Goal: Browse casually: Explore the website without a specific task or goal

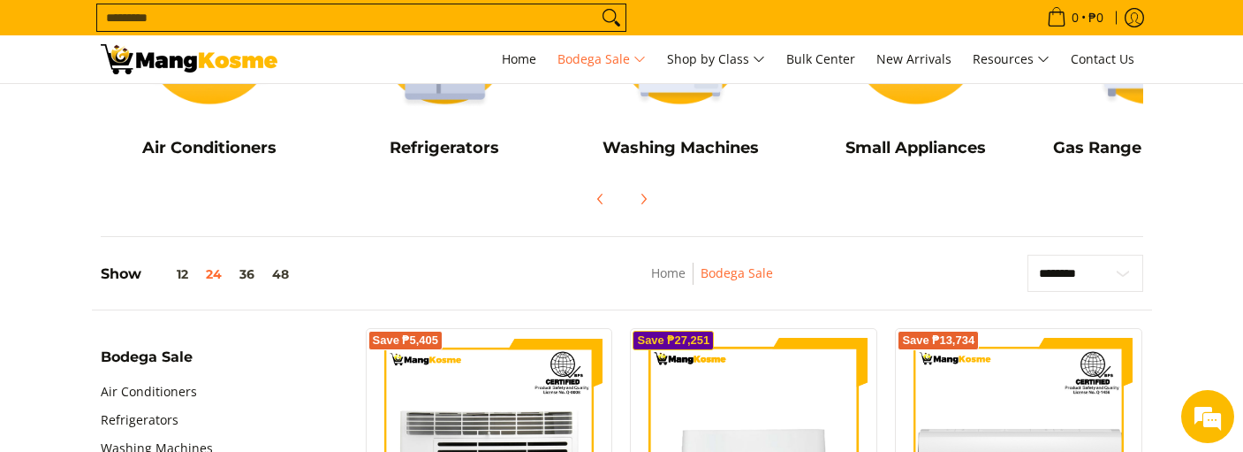
scroll to position [265, 0]
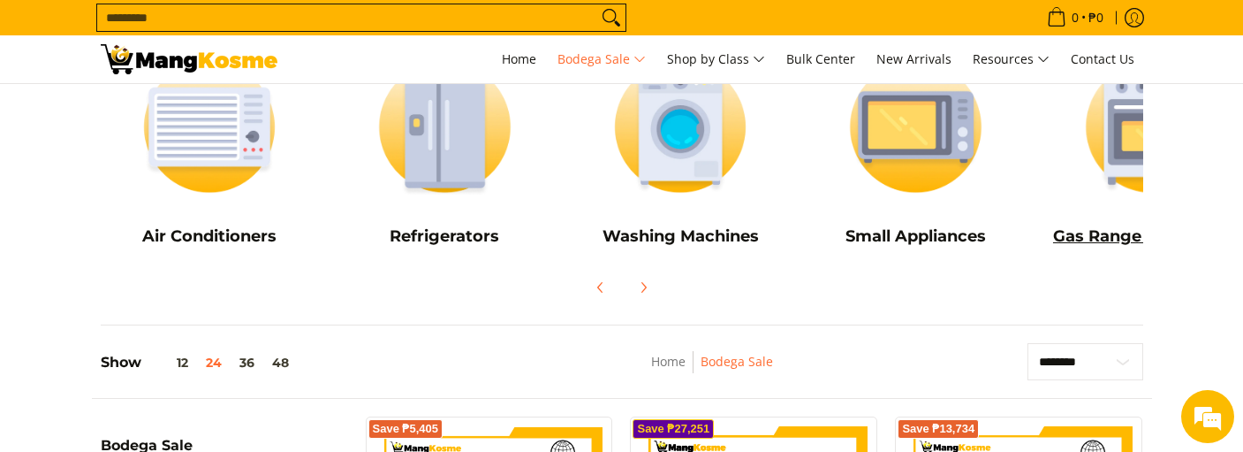
click at [1135, 148] on img at bounding box center [1152, 126] width 218 height 163
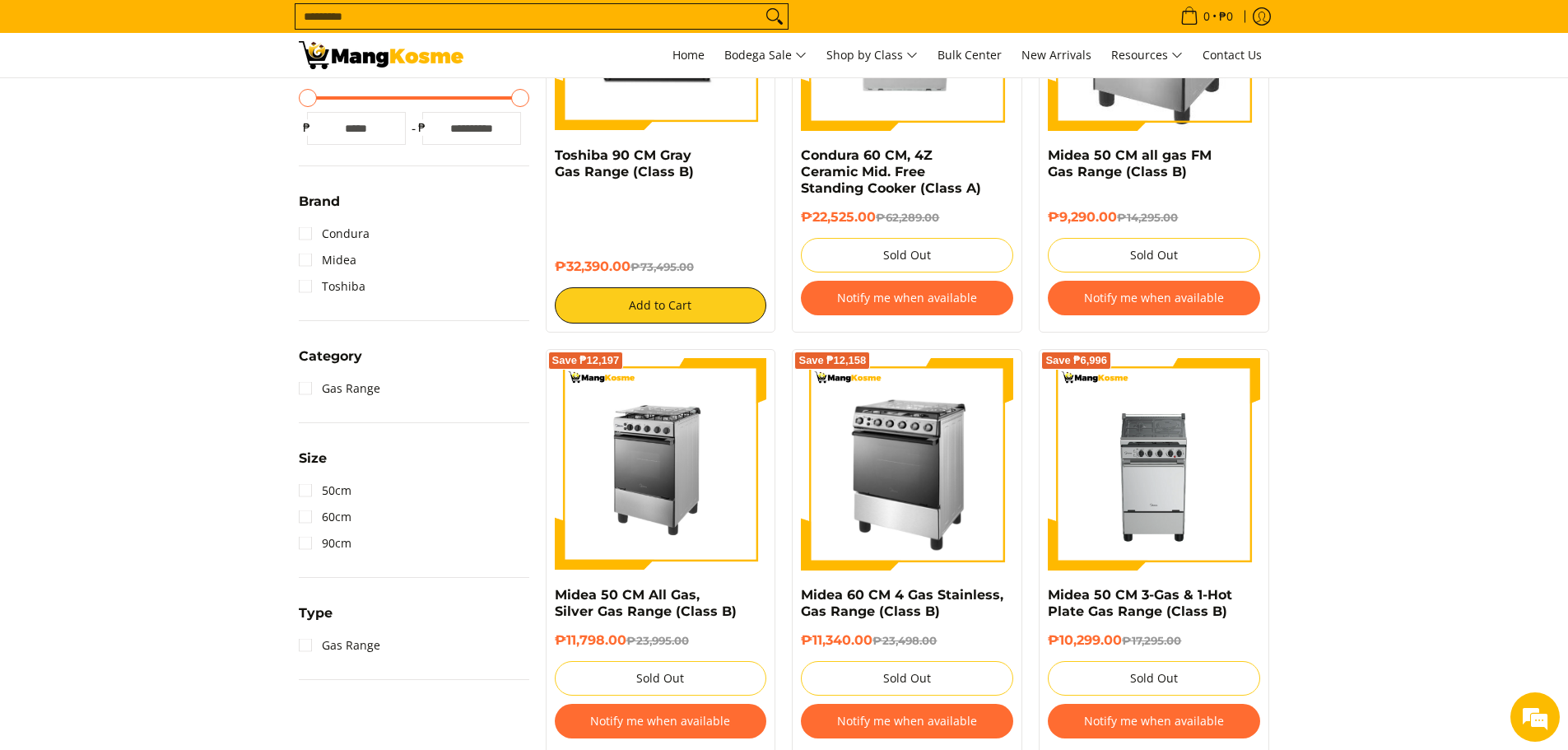
scroll to position [247, 0]
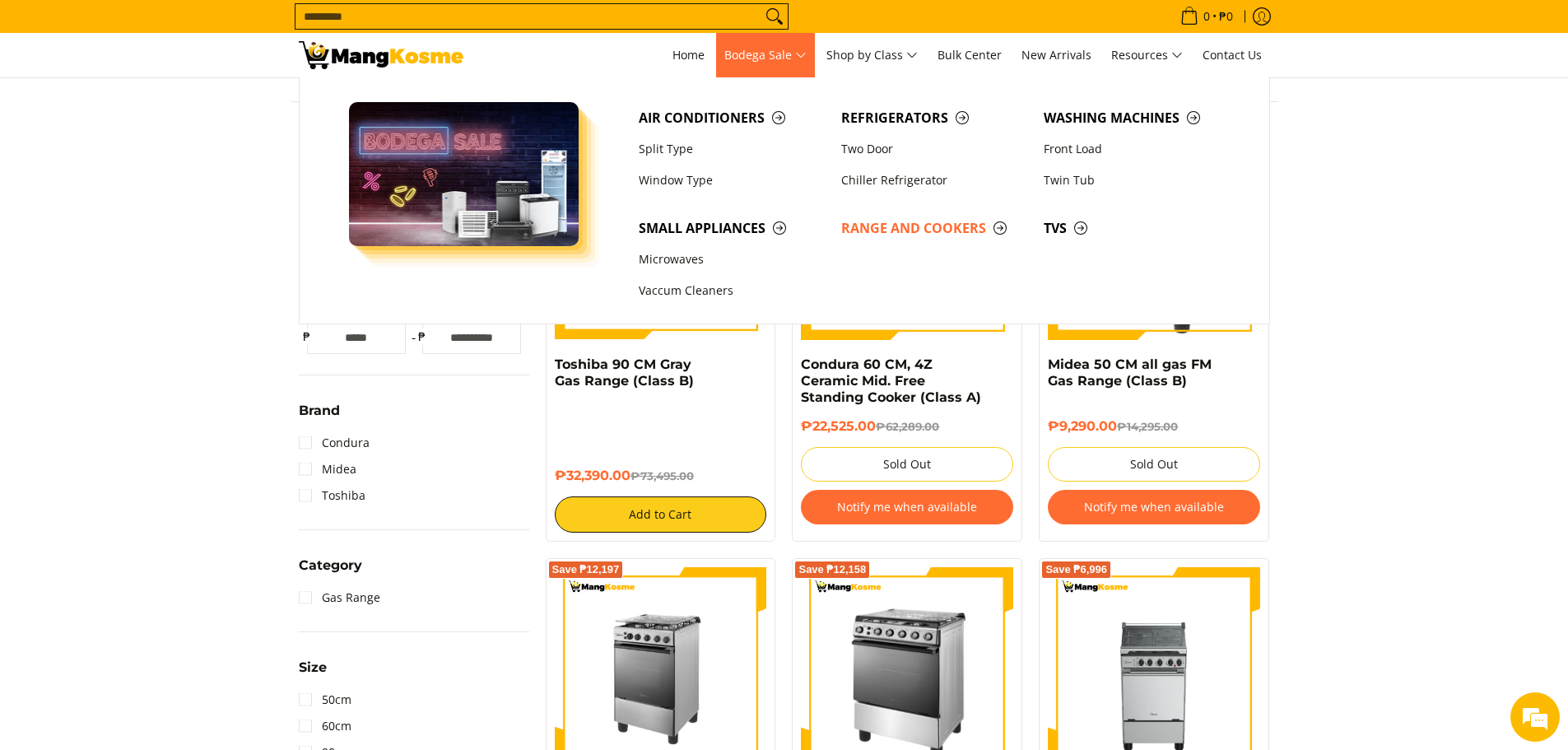
click at [765, 54] on span "Bodega Sale" at bounding box center [766, 56] width 82 height 20
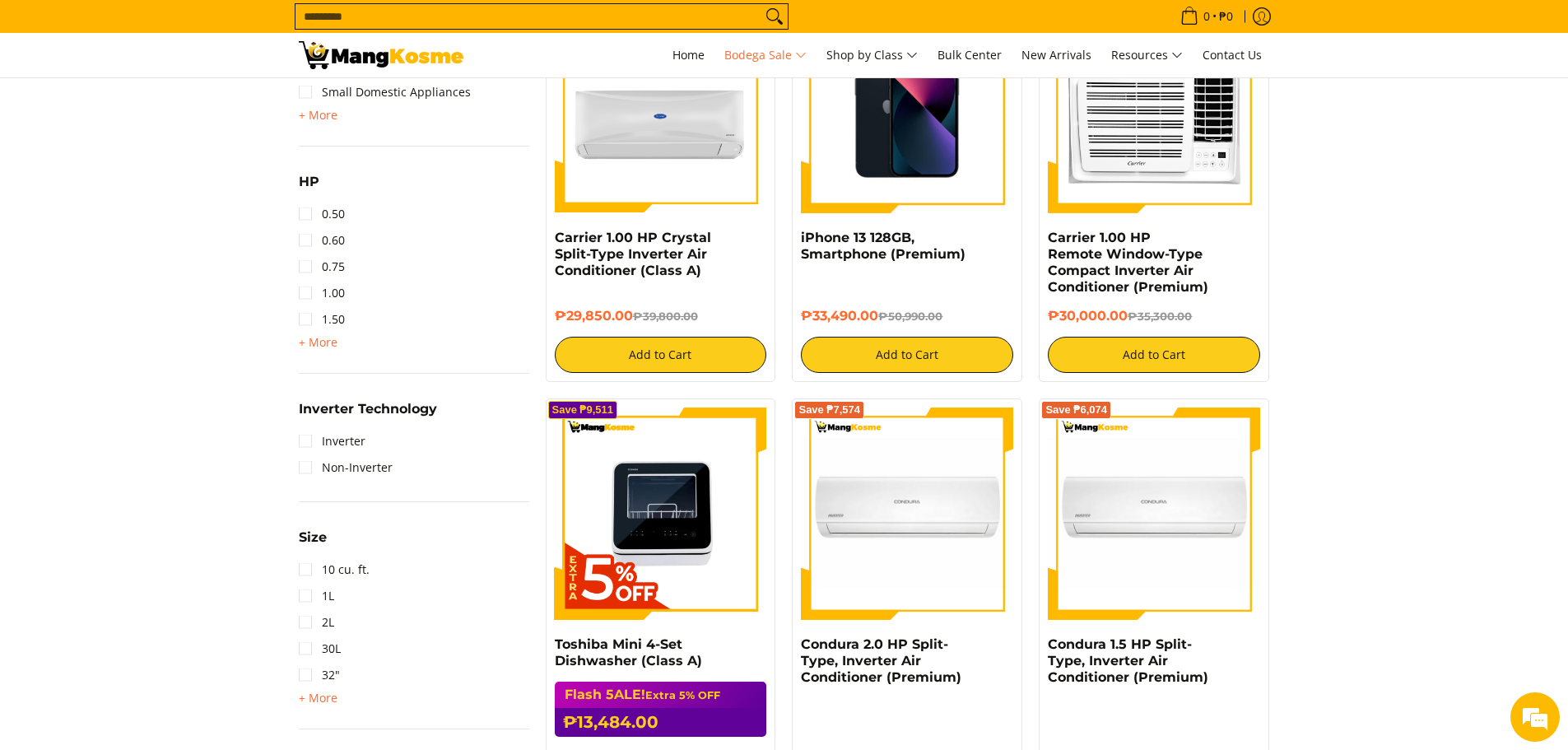
scroll to position [1355, 0]
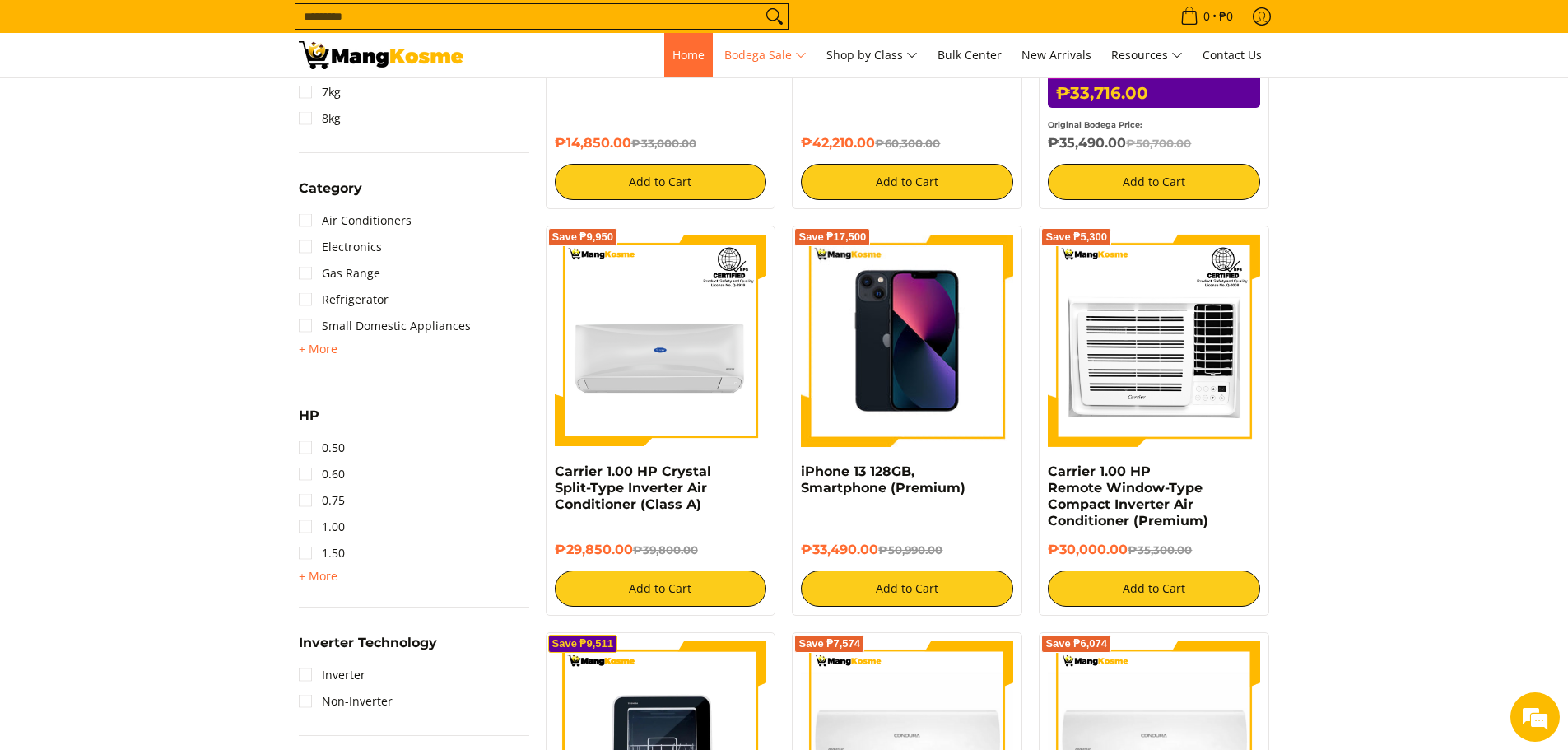
click at [683, 53] on span "Home" at bounding box center [689, 54] width 32 height 16
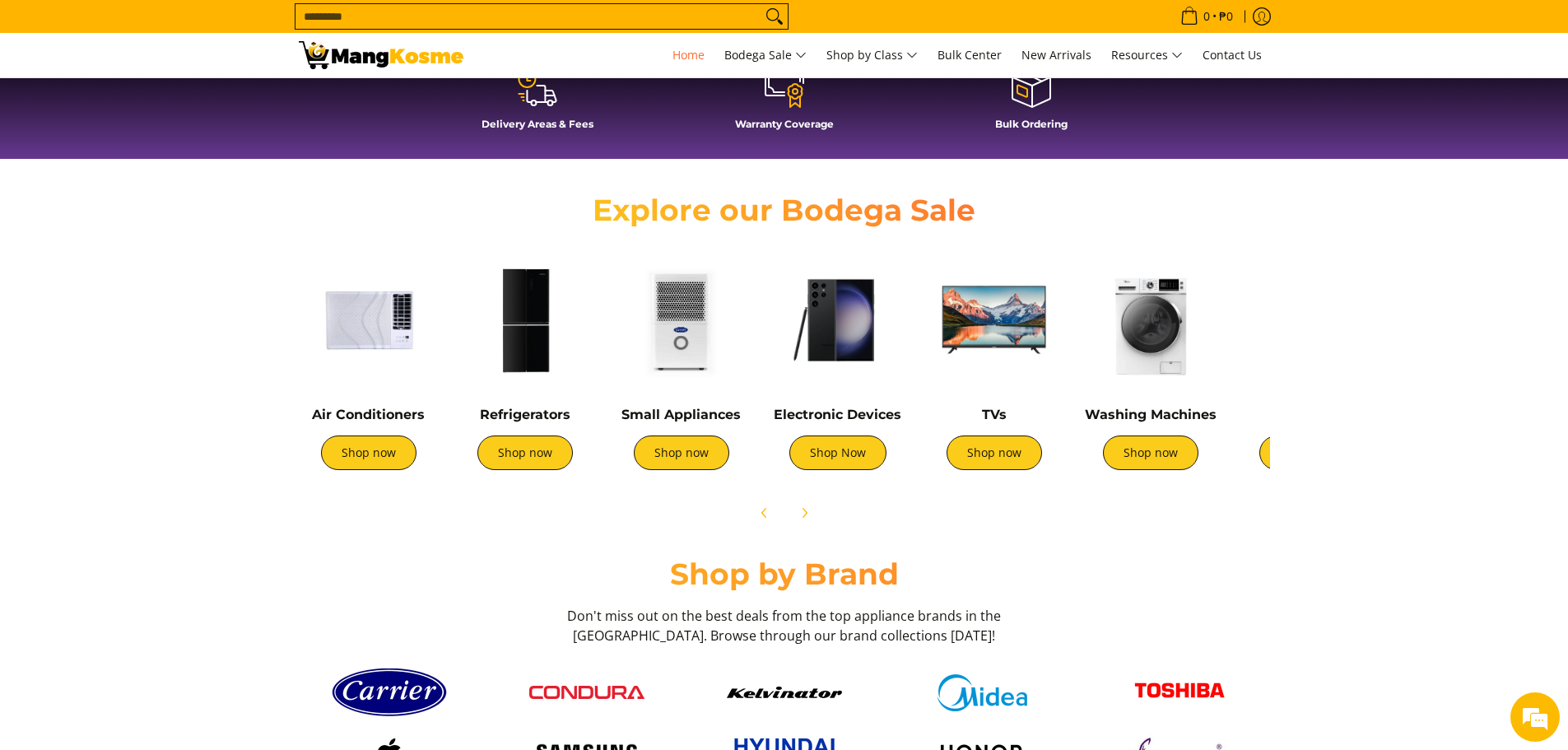
scroll to position [494, 0]
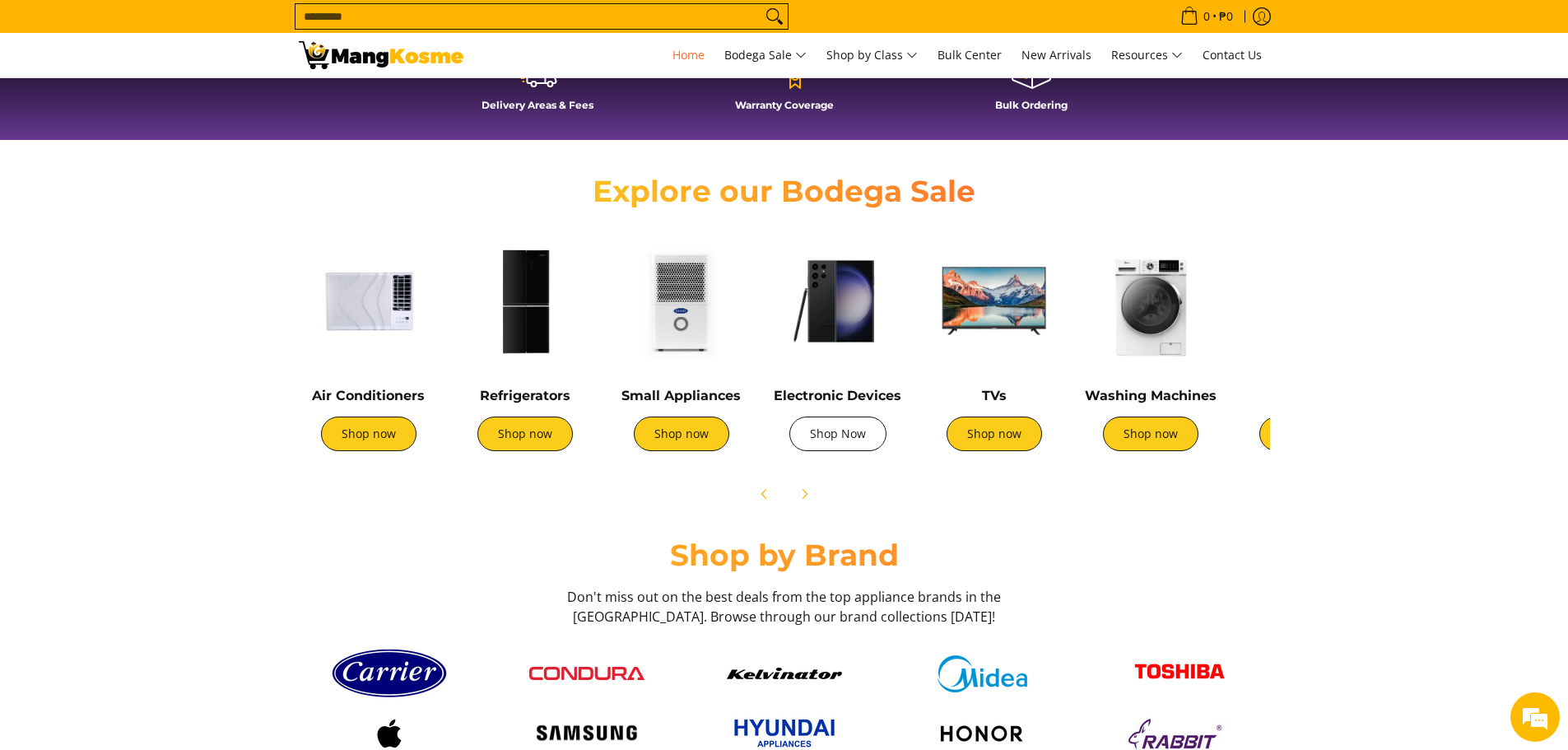
click at [843, 441] on link "Shop Now" at bounding box center [838, 433] width 97 height 34
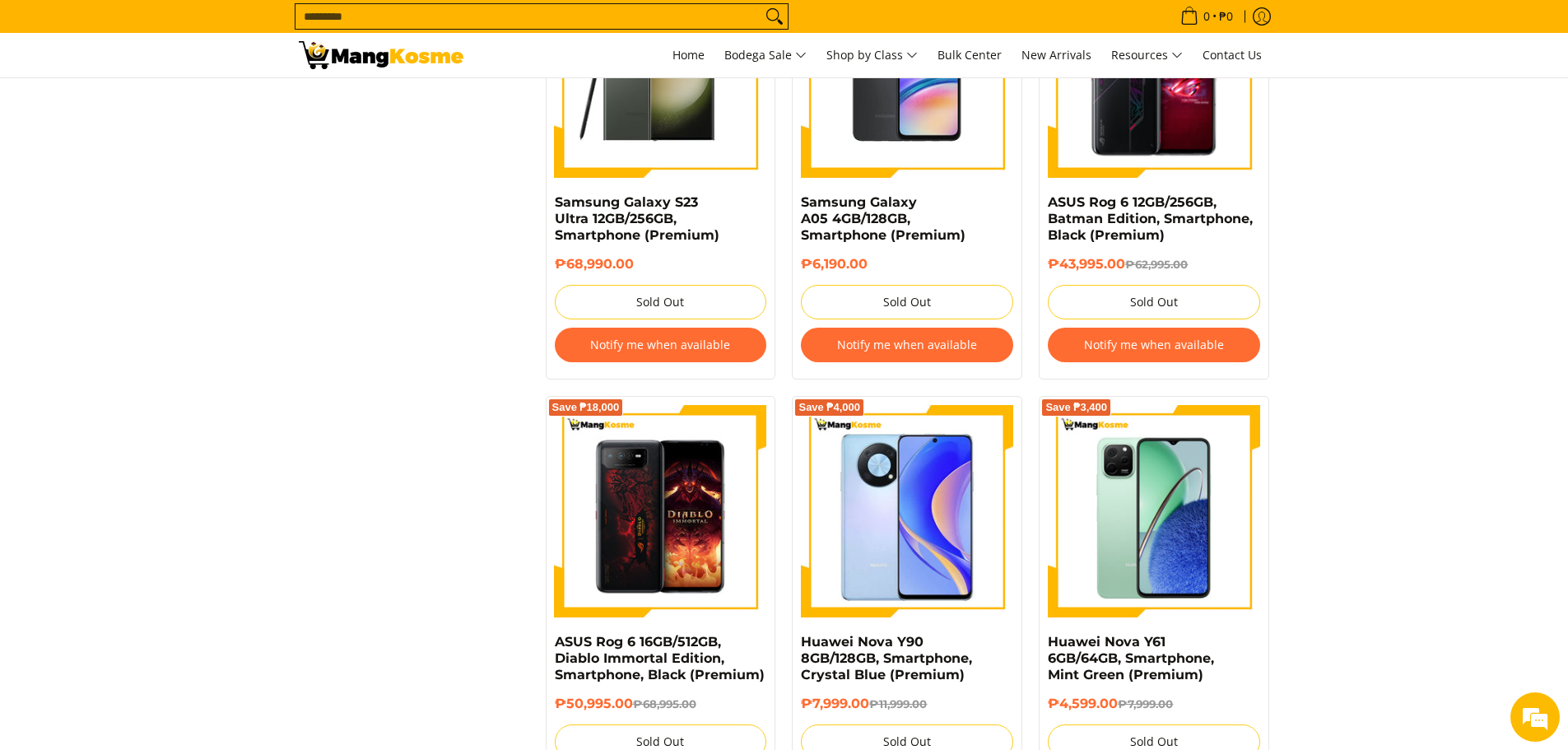
scroll to position [1564, 0]
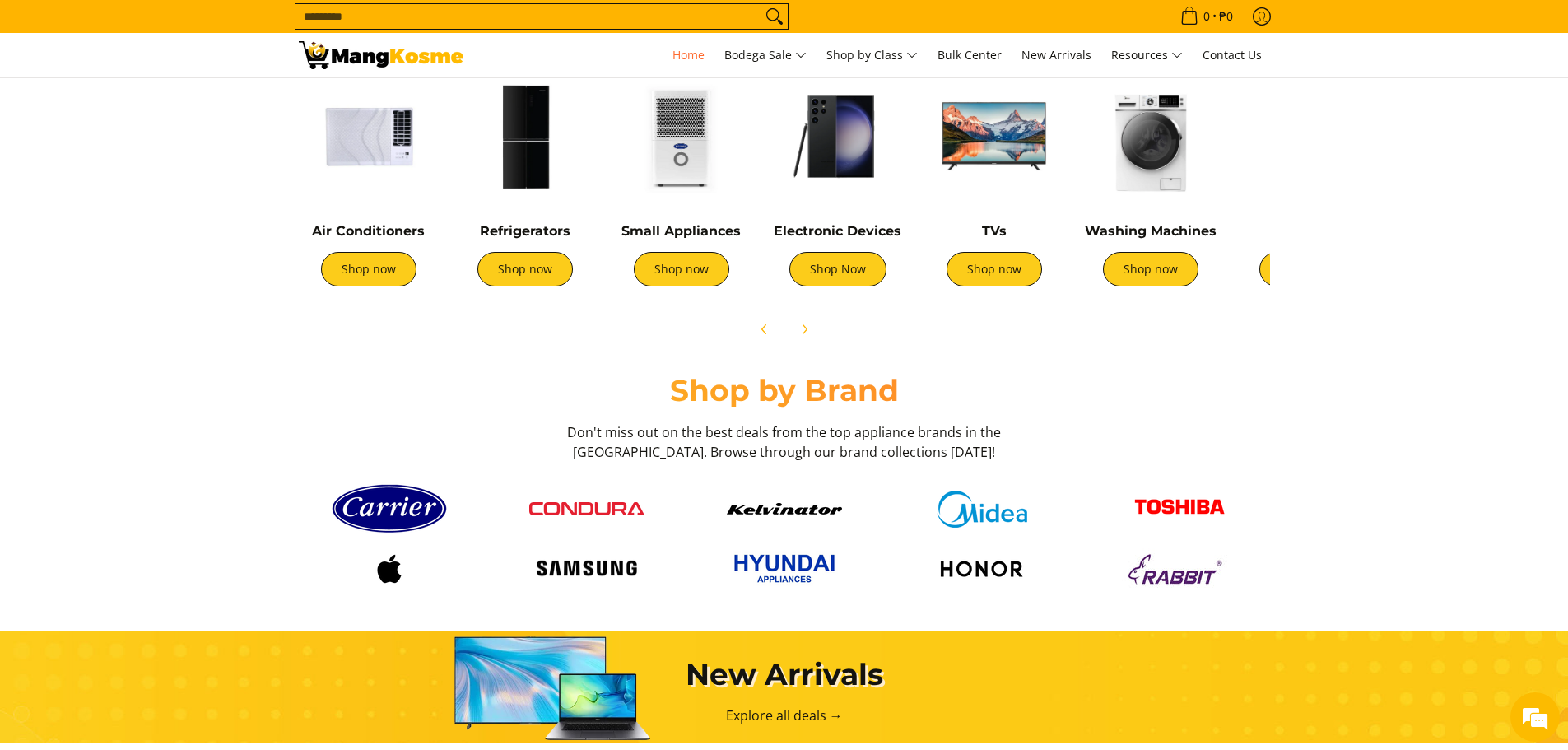
scroll to position [412, 0]
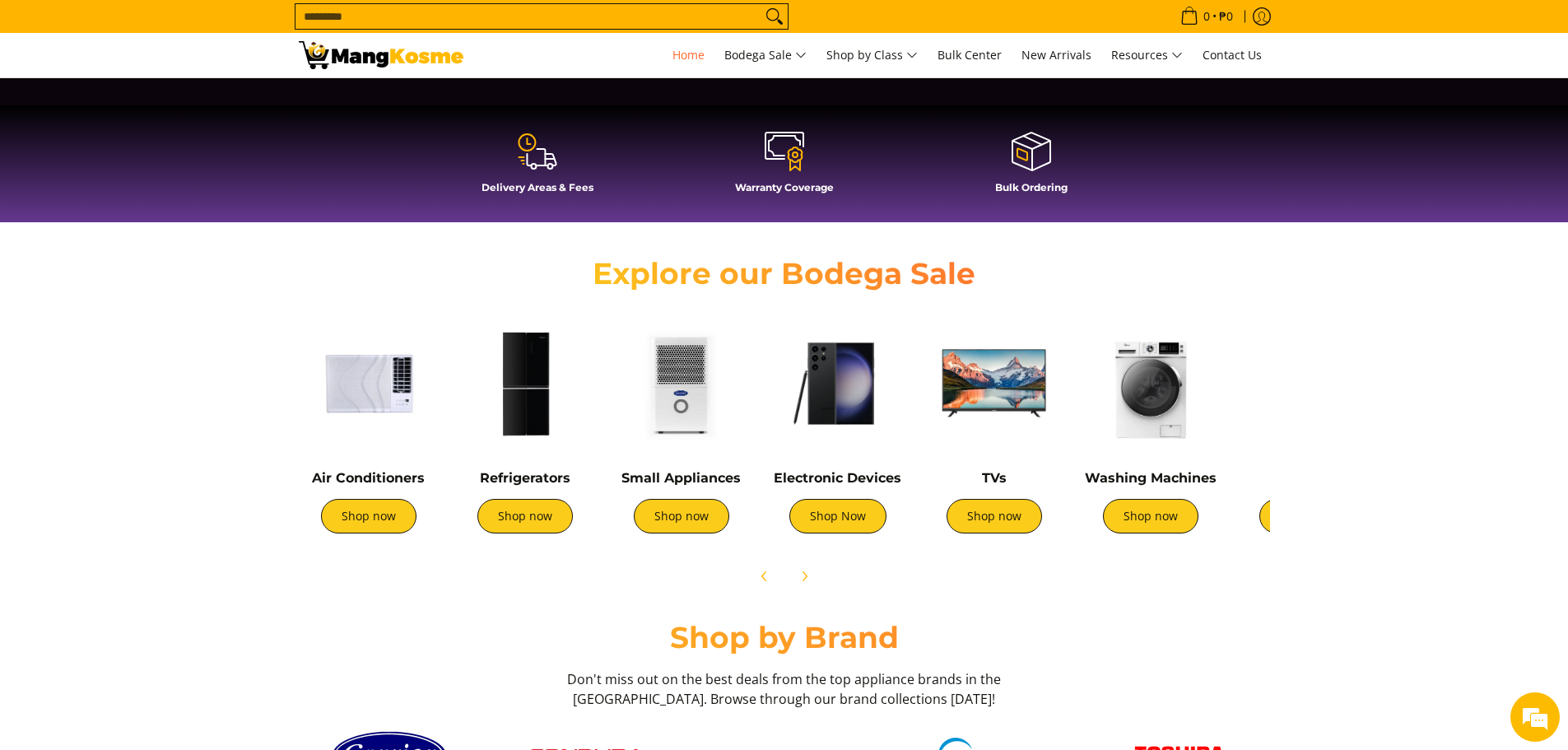
click at [1161, 416] on img at bounding box center [1151, 384] width 140 height 140
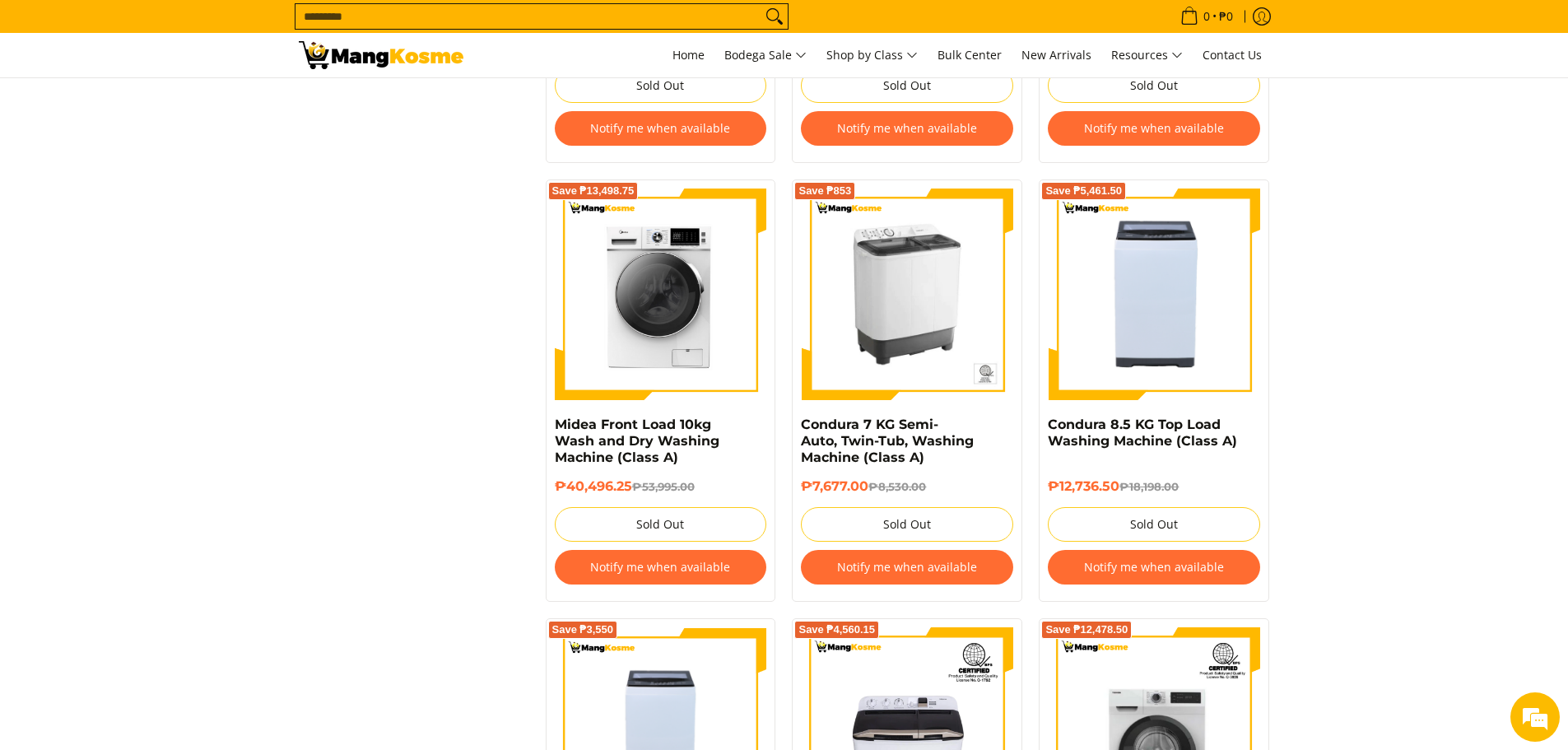
scroll to position [1729, 0]
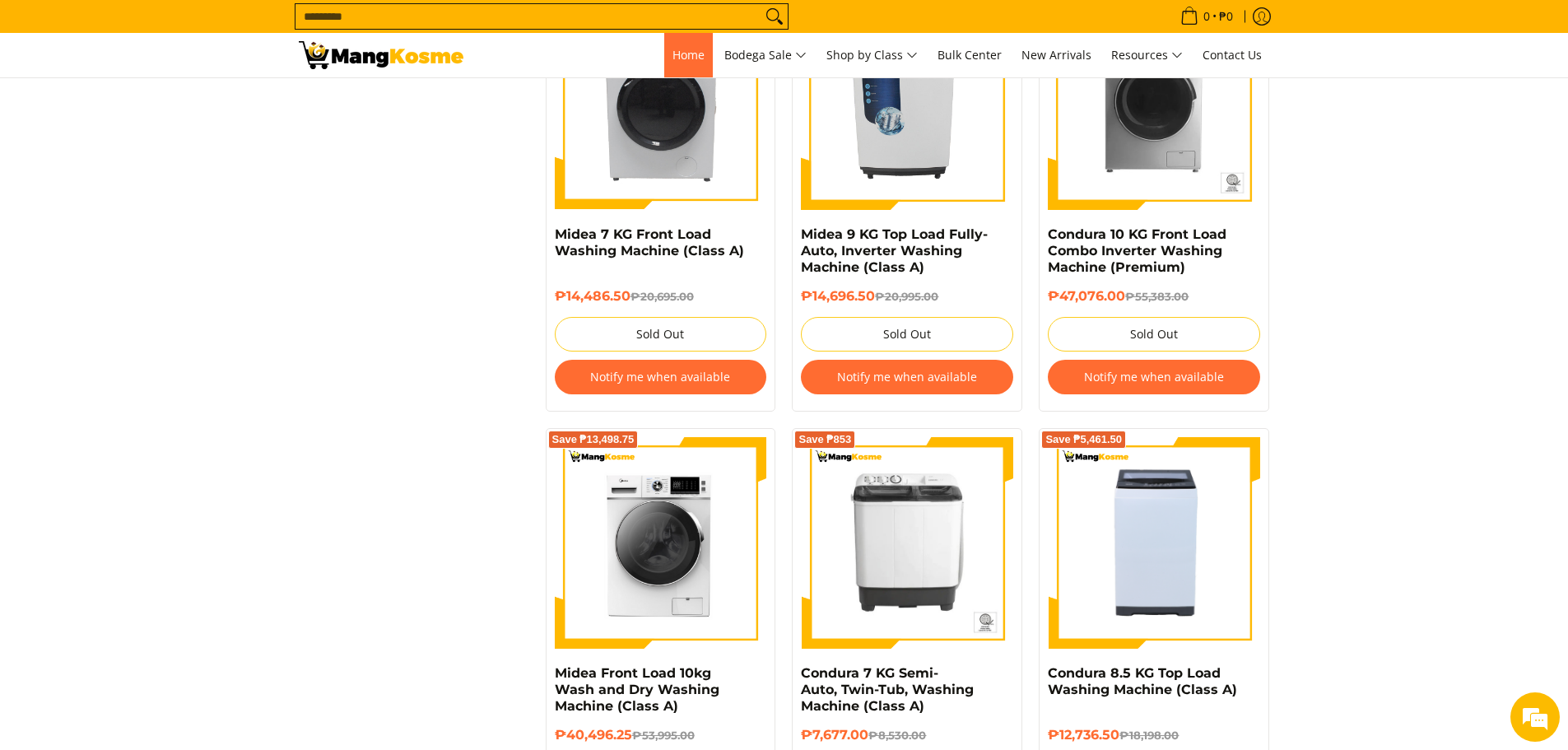
click at [679, 49] on span "Home" at bounding box center [689, 54] width 32 height 16
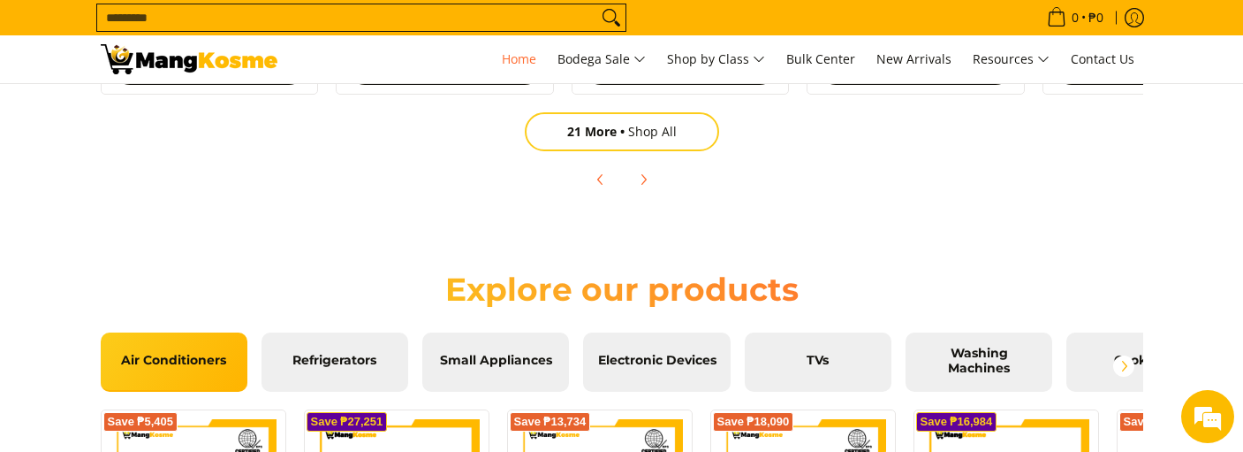
scroll to position [0, 1405]
